Goal: Task Accomplishment & Management: Manage account settings

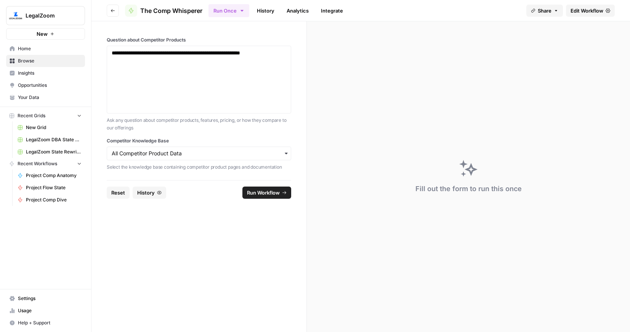
click at [27, 297] on span "Settings" at bounding box center [50, 298] width 64 height 7
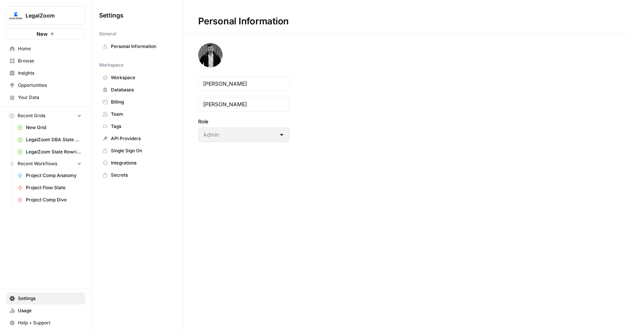
click at [127, 112] on span "Team" at bounding box center [141, 114] width 61 height 7
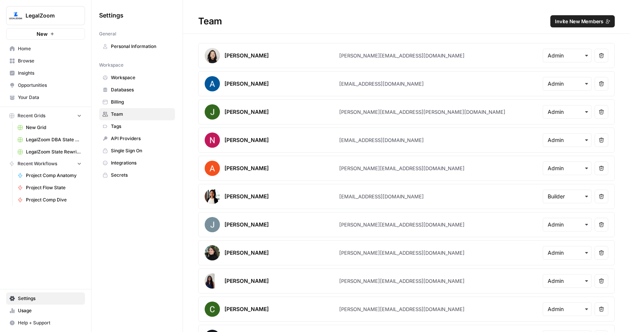
click at [571, 22] on span "Invite New Members" at bounding box center [579, 22] width 48 height 8
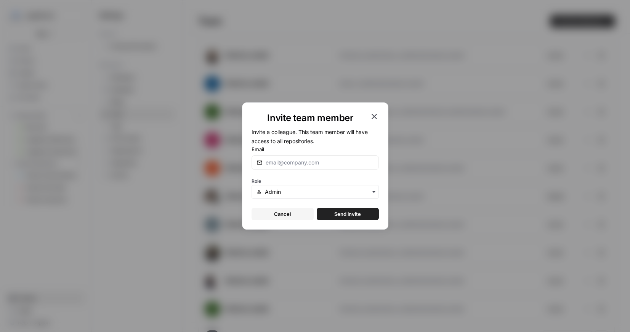
click at [309, 170] on div at bounding box center [315, 163] width 127 height 14
type input "[EMAIL_ADDRESS][DOMAIN_NAME]"
click at [305, 181] on div "Role" at bounding box center [315, 187] width 127 height 23
click at [304, 187] on div "button" at bounding box center [315, 192] width 127 height 14
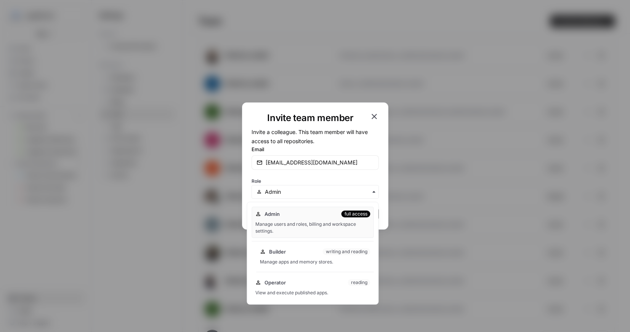
click at [290, 261] on div "Manage apps and memory stores." at bounding box center [315, 262] width 111 height 7
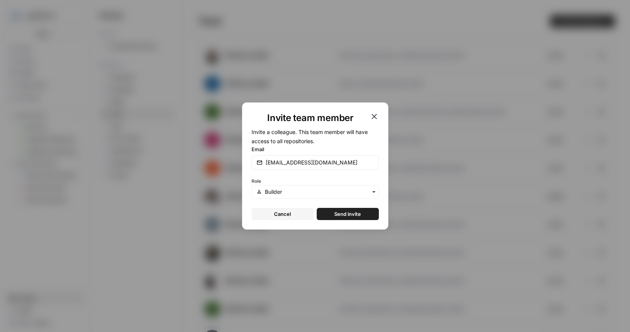
click at [347, 215] on span "Send invite" at bounding box center [347, 214] width 27 height 8
